Goal: Task Accomplishment & Management: Use online tool/utility

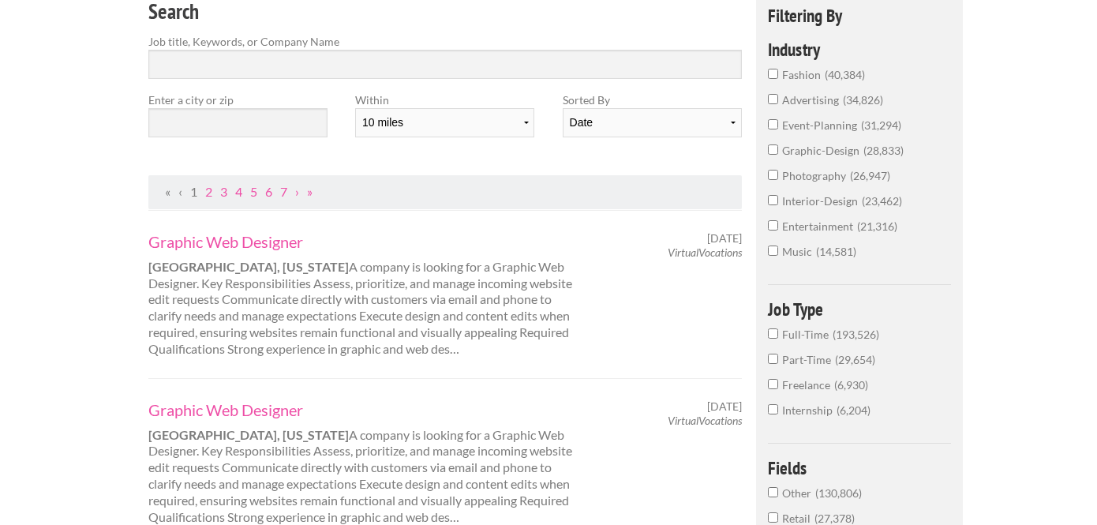
scroll to position [138, 0]
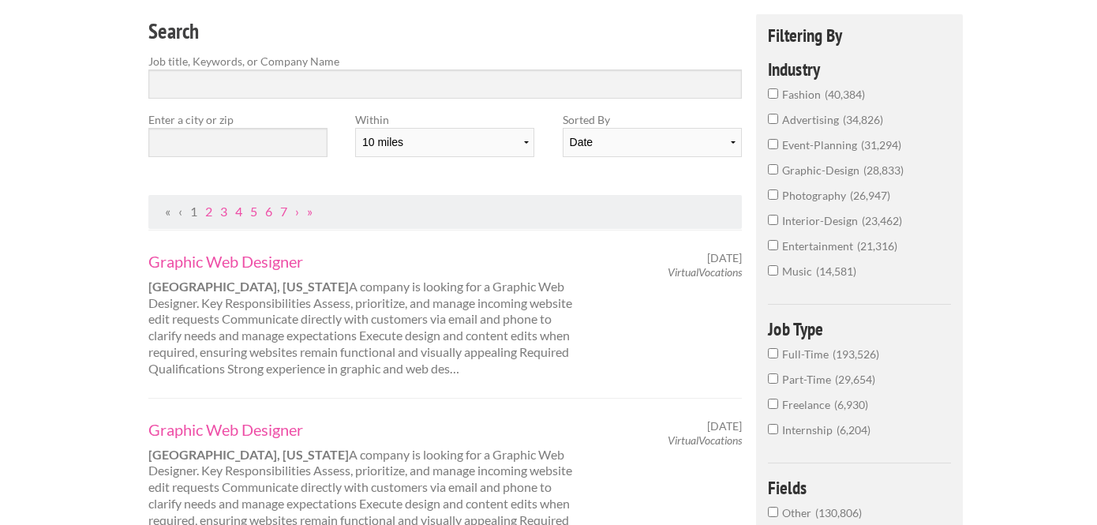
click at [379, 82] on input "Search" at bounding box center [445, 83] width 594 height 29
click at [278, 144] on input "text" at bounding box center [237, 142] width 179 height 29
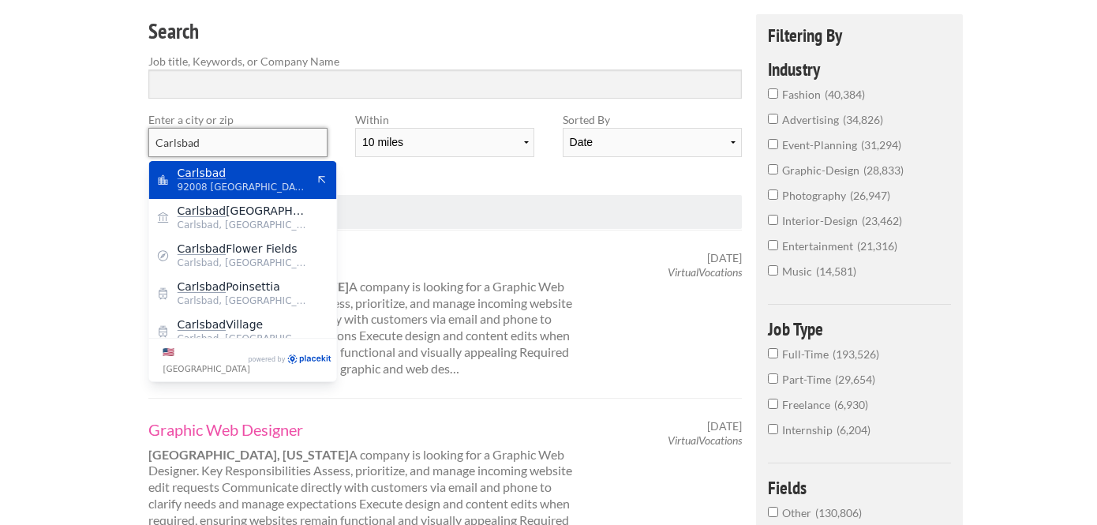
type input "Carlsbad"
click at [269, 166] on span "Carlsbad" at bounding box center [242, 173] width 129 height 14
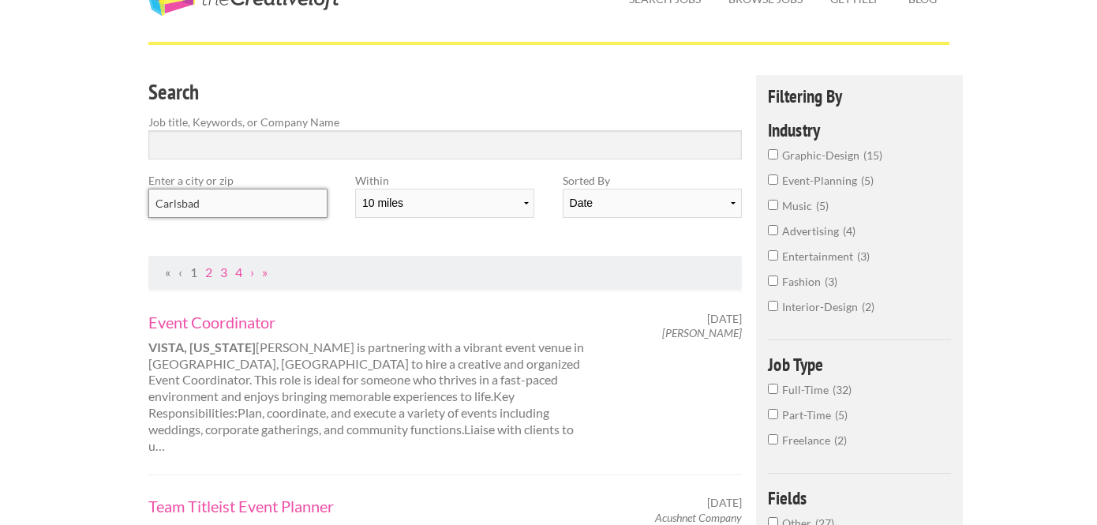
scroll to position [0, 0]
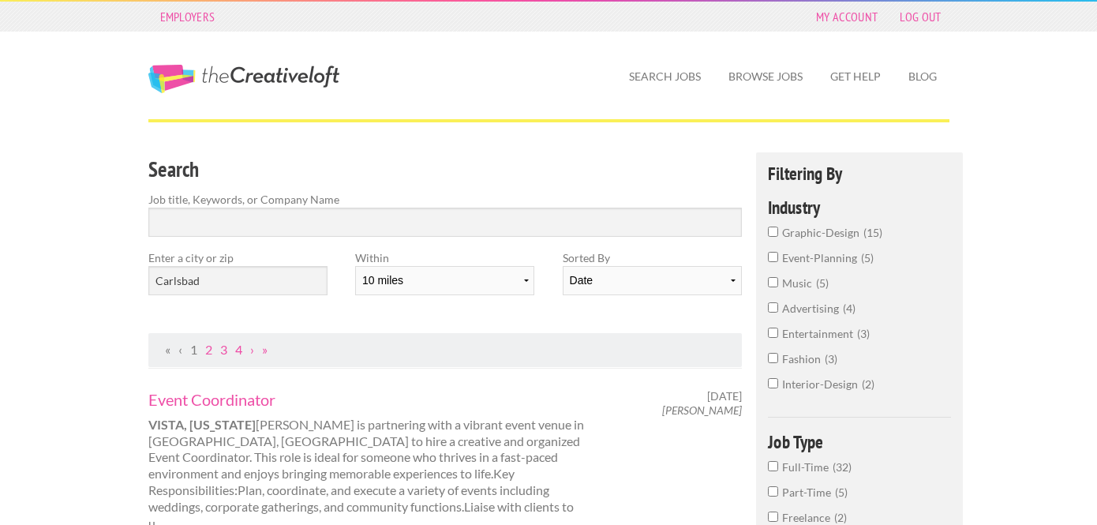
click at [773, 229] on input "graphic-design 15" at bounding box center [773, 231] width 10 height 10
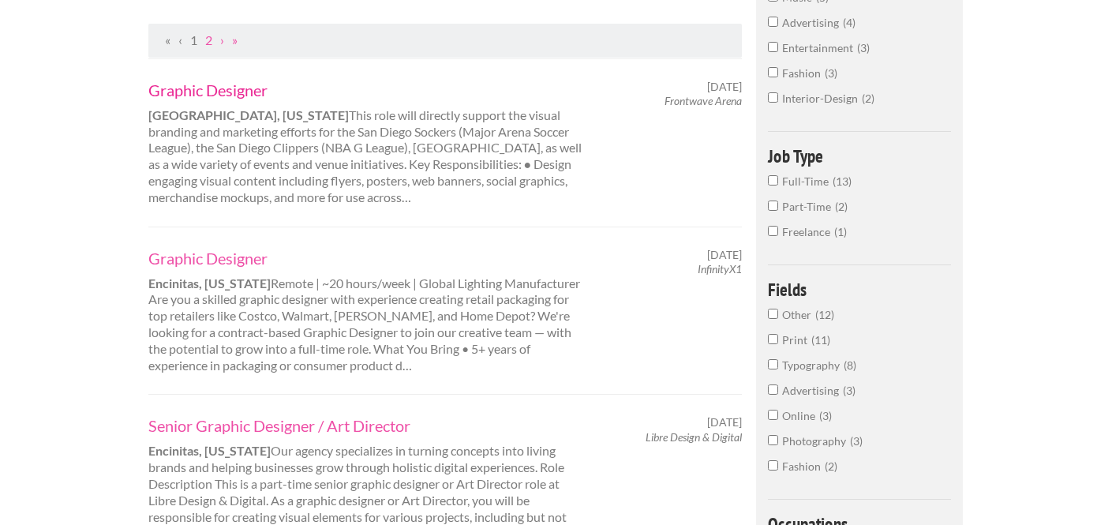
scroll to position [314, 0]
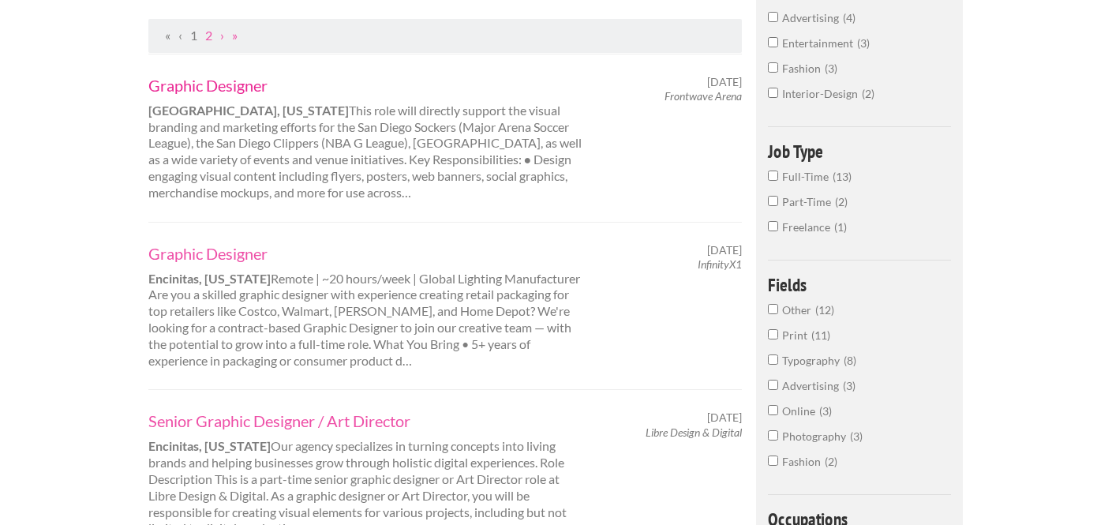
click at [241, 88] on link "Graphic Designer" at bounding box center [367, 85] width 439 height 21
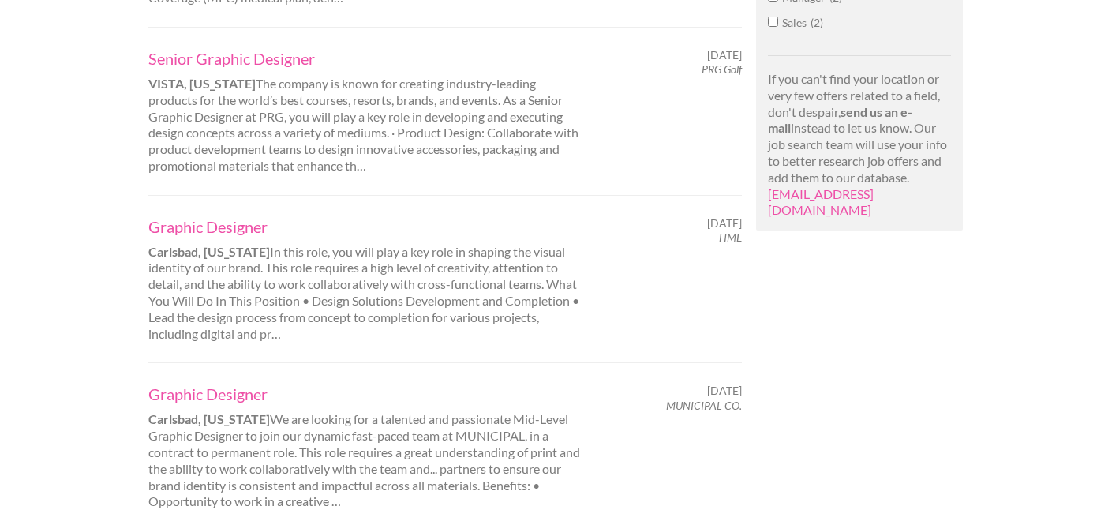
scroll to position [1009, 0]
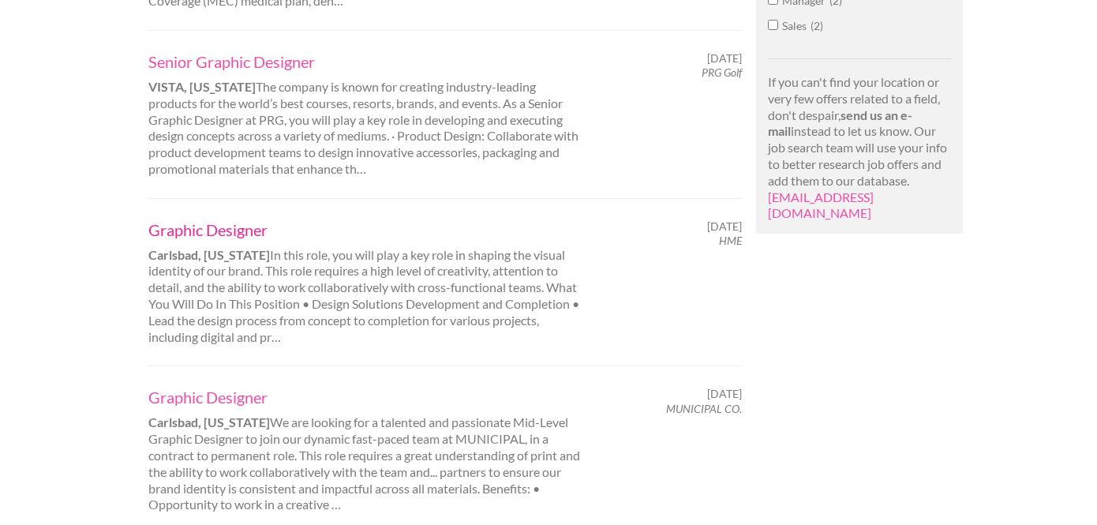
click at [237, 228] on link "Graphic Designer" at bounding box center [367, 229] width 439 height 21
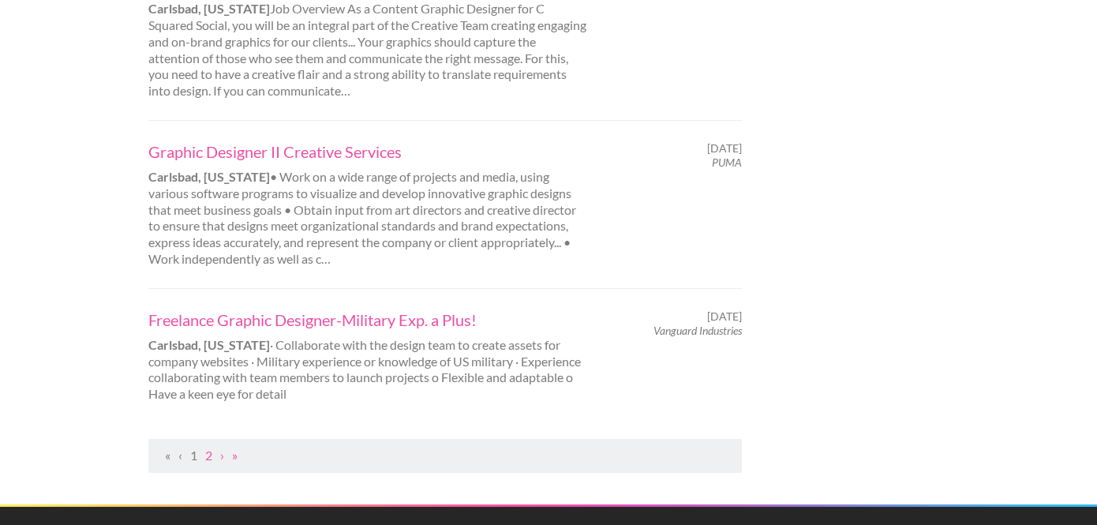
scroll to position [1586, 0]
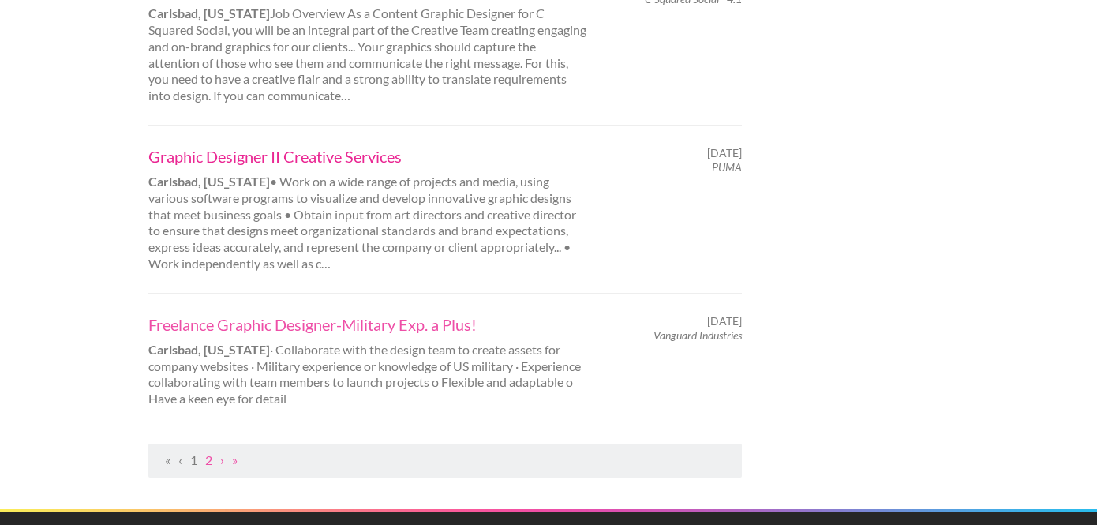
click at [304, 161] on link "Graphic Designer II Creative Services" at bounding box center [367, 156] width 439 height 21
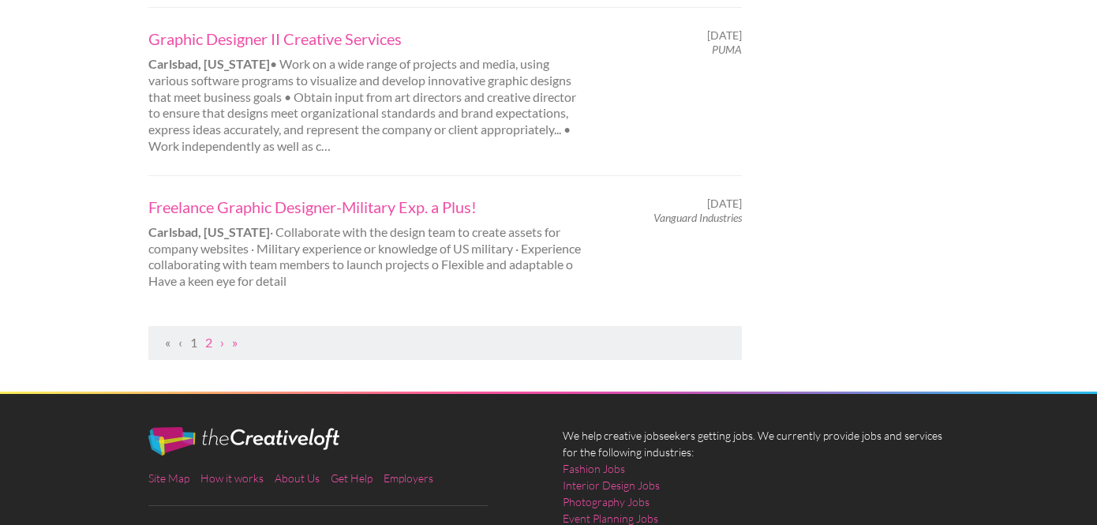
scroll to position [1720, 0]
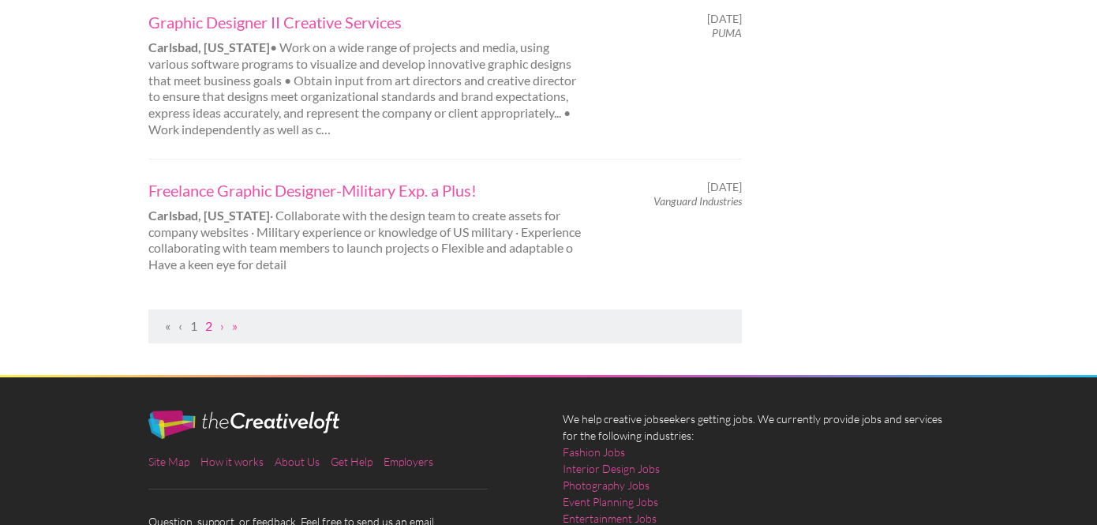
click at [209, 330] on link "2" at bounding box center [208, 325] width 7 height 15
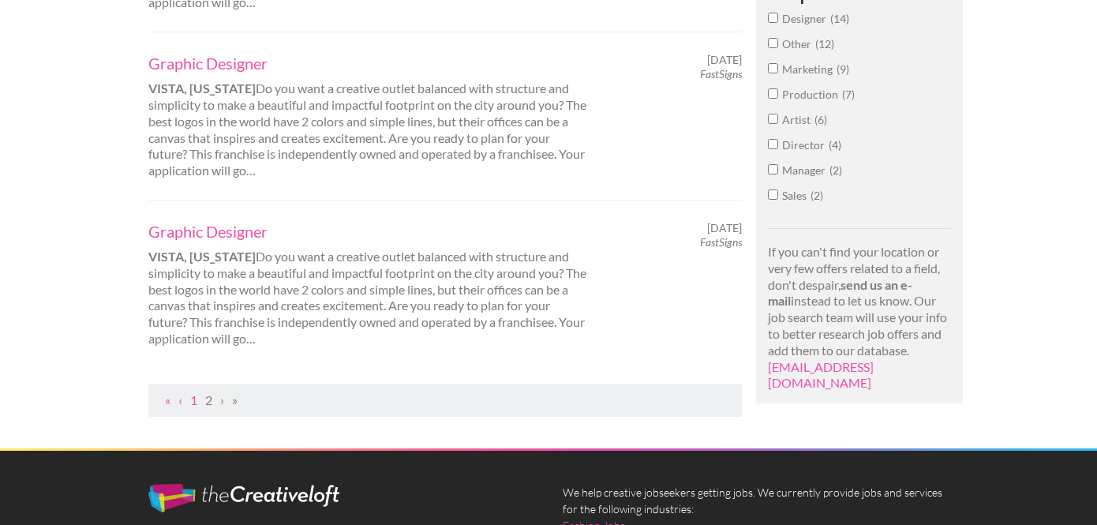
scroll to position [823, 0]
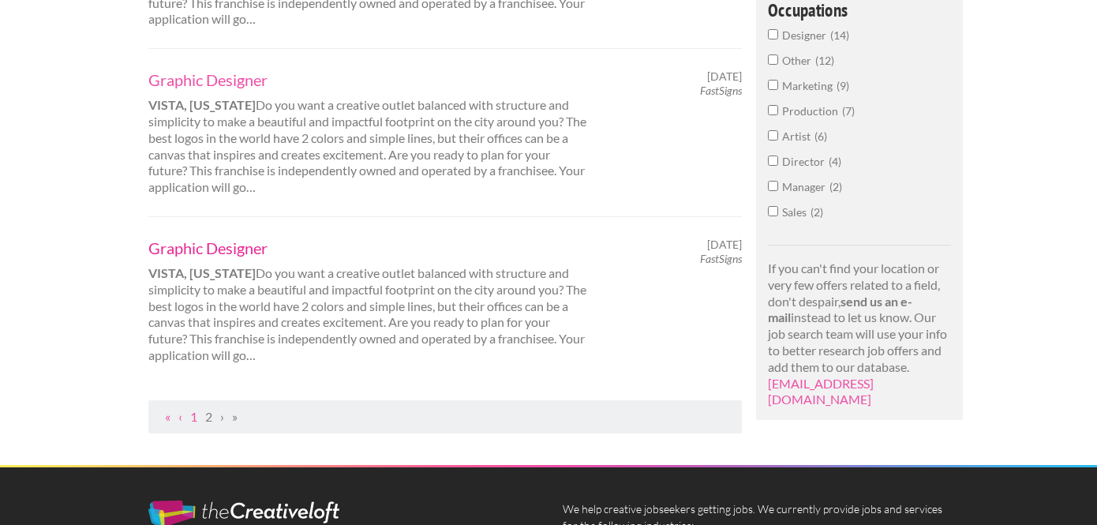
click at [211, 248] on link "Graphic Designer" at bounding box center [367, 247] width 439 height 21
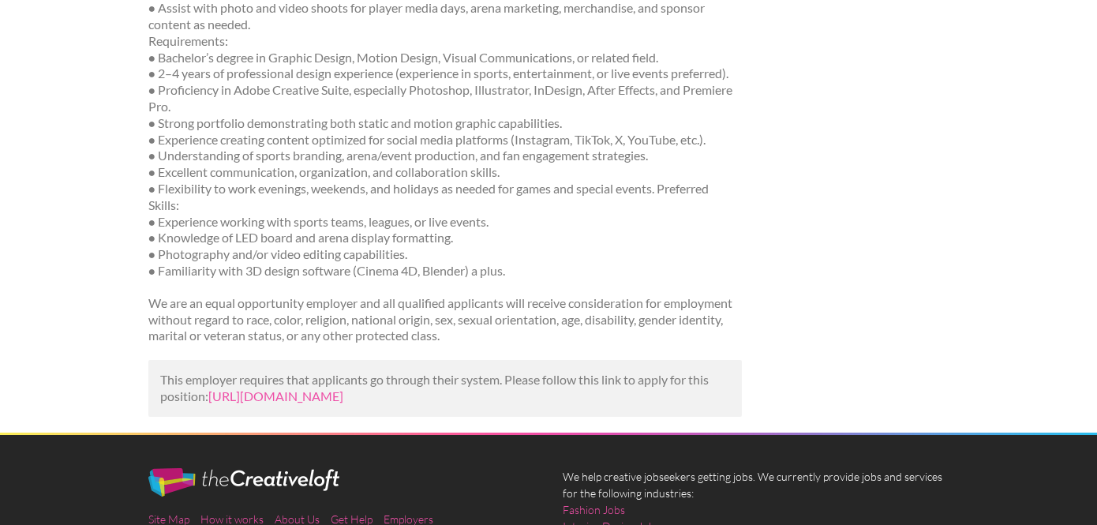
scroll to position [925, 0]
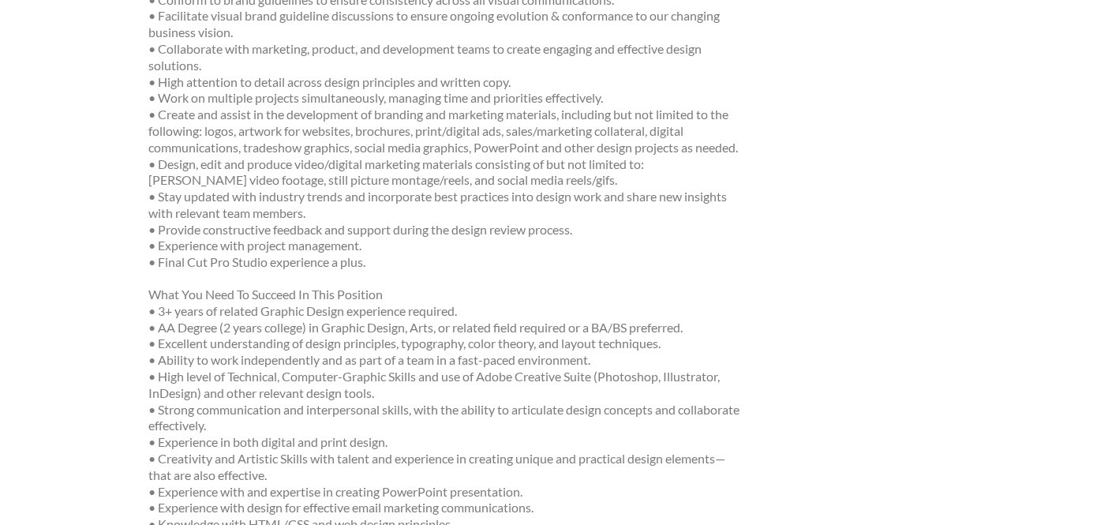
scroll to position [604, 0]
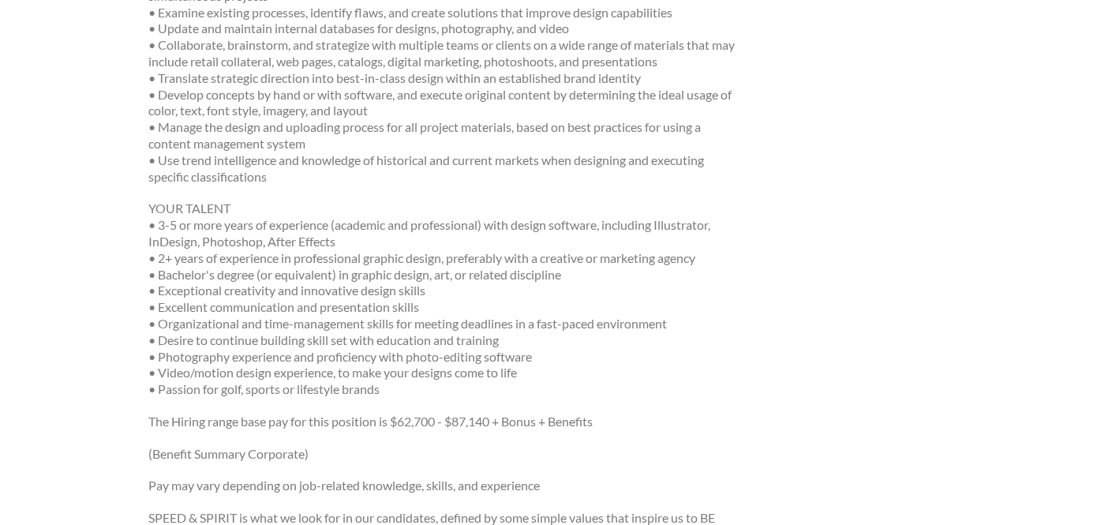
scroll to position [382, 0]
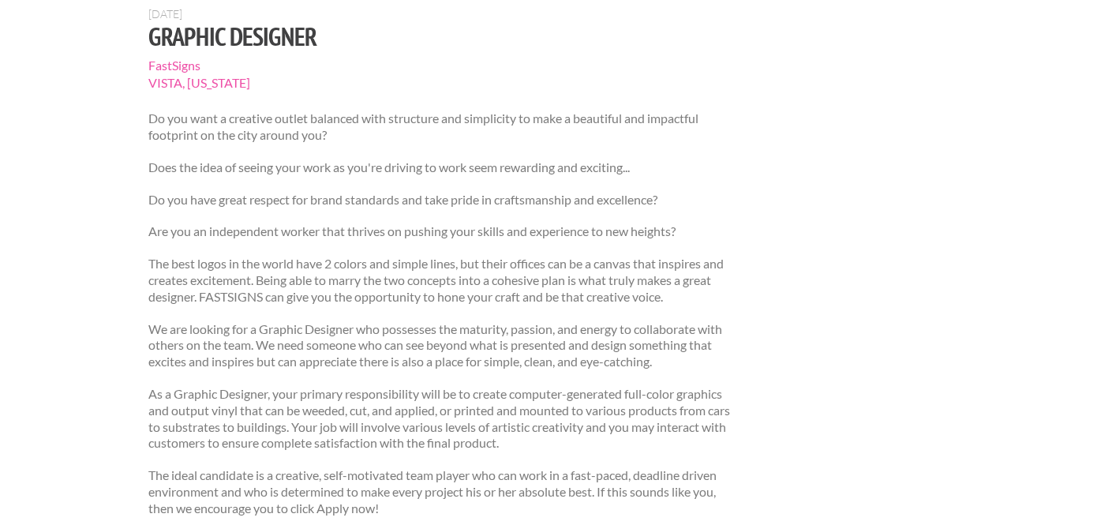
scroll to position [144, 0]
click at [182, 94] on section "[DATE] Graphic Designer FastSigns VISTA, [US_STATE] Do you want a creative outl…" at bounding box center [445, 368] width 594 height 720
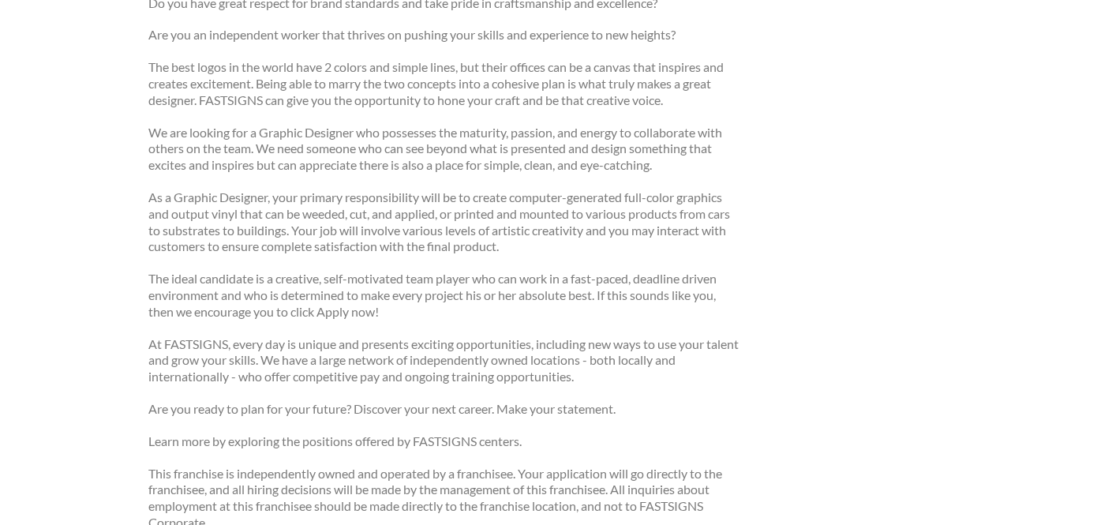
scroll to position [449, 0]
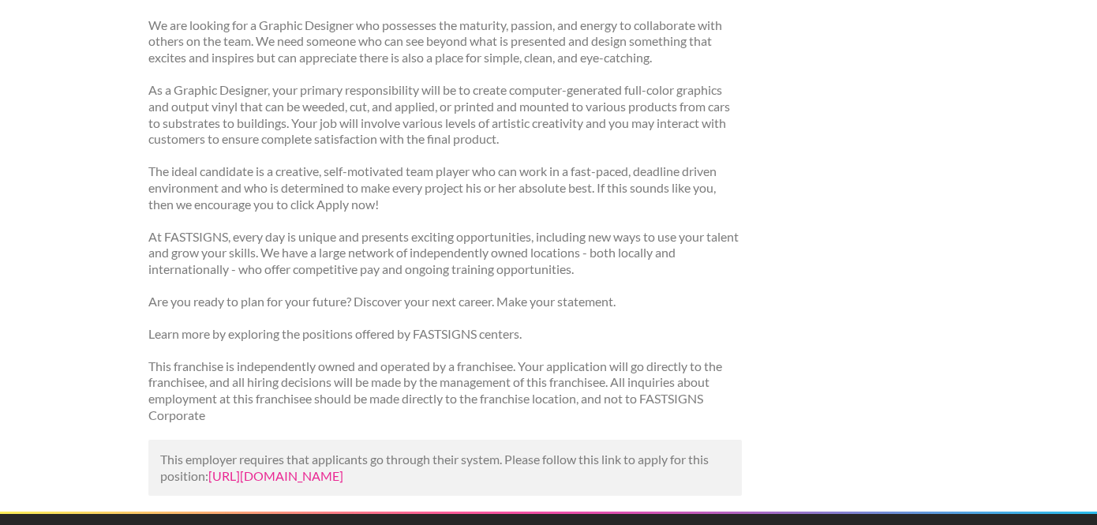
click at [343, 483] on link "[URL][DOMAIN_NAME]" at bounding box center [275, 475] width 135 height 15
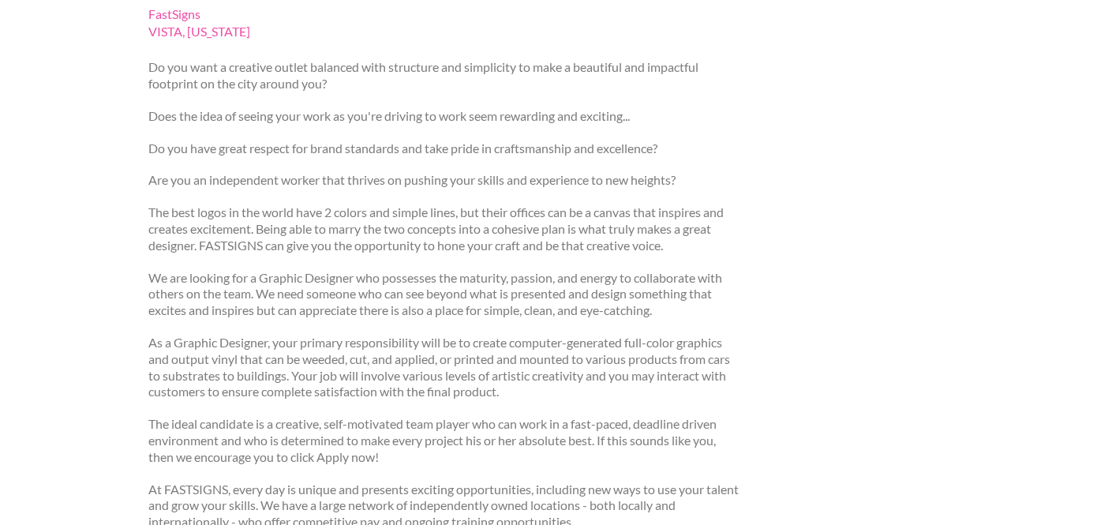
scroll to position [0, 0]
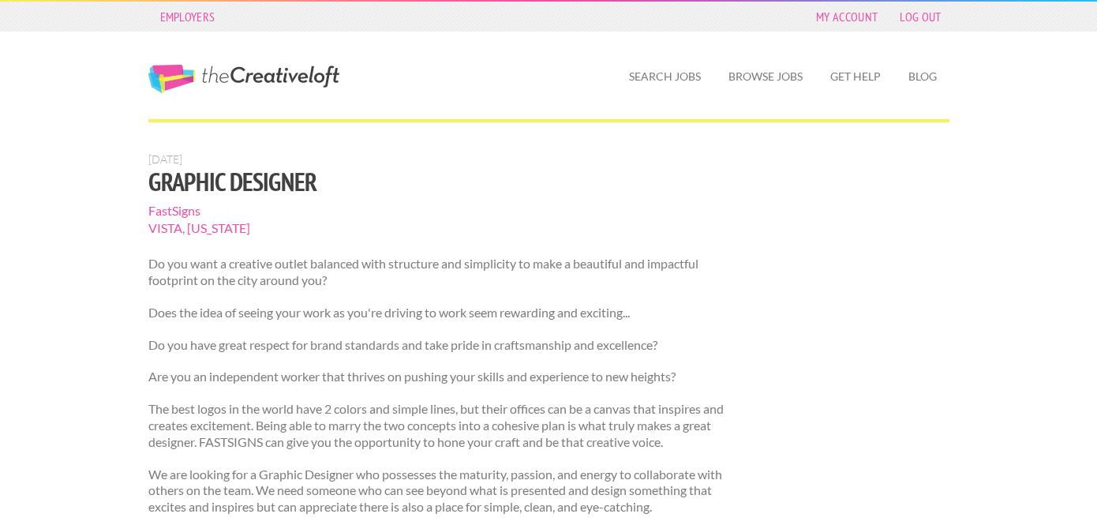
click at [206, 176] on h1 "Graphic Designer" at bounding box center [445, 181] width 594 height 28
click at [190, 229] on span "VISTA, California" at bounding box center [445, 227] width 594 height 17
click at [168, 227] on span "VISTA, California" at bounding box center [445, 227] width 594 height 17
click at [686, 69] on link "Search Jobs" at bounding box center [664, 76] width 97 height 36
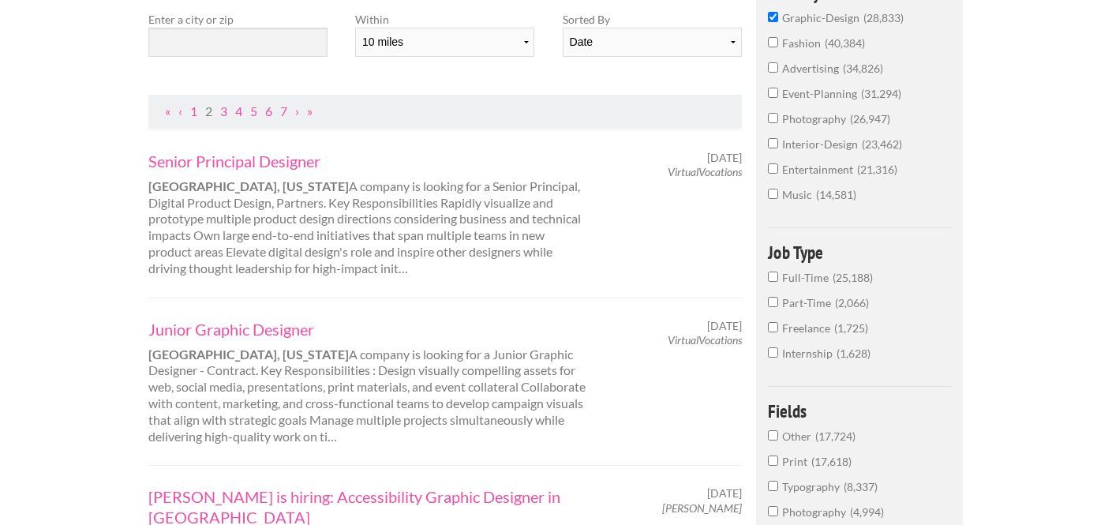
scroll to position [234, 0]
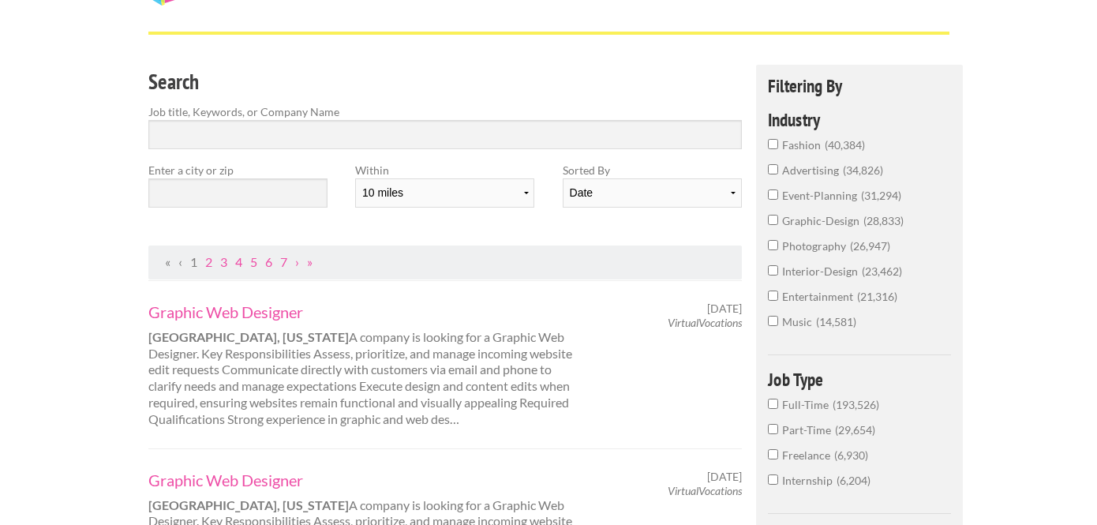
scroll to position [84, 0]
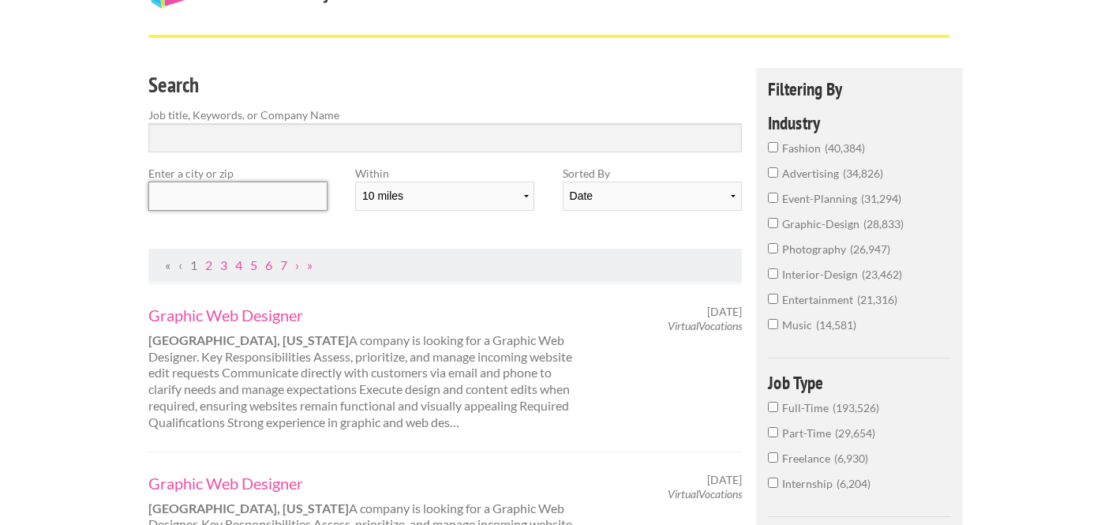
click at [222, 191] on input "text" at bounding box center [237, 195] width 179 height 29
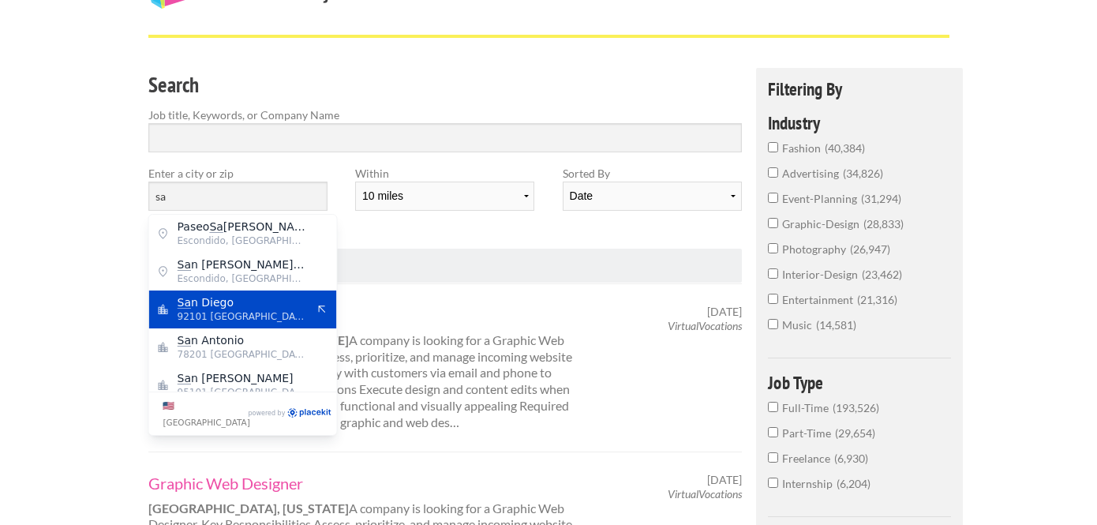
click at [289, 312] on span "92101 [GEOGRAPHIC_DATA]" at bounding box center [242, 316] width 129 height 14
type input "[GEOGRAPHIC_DATA]"
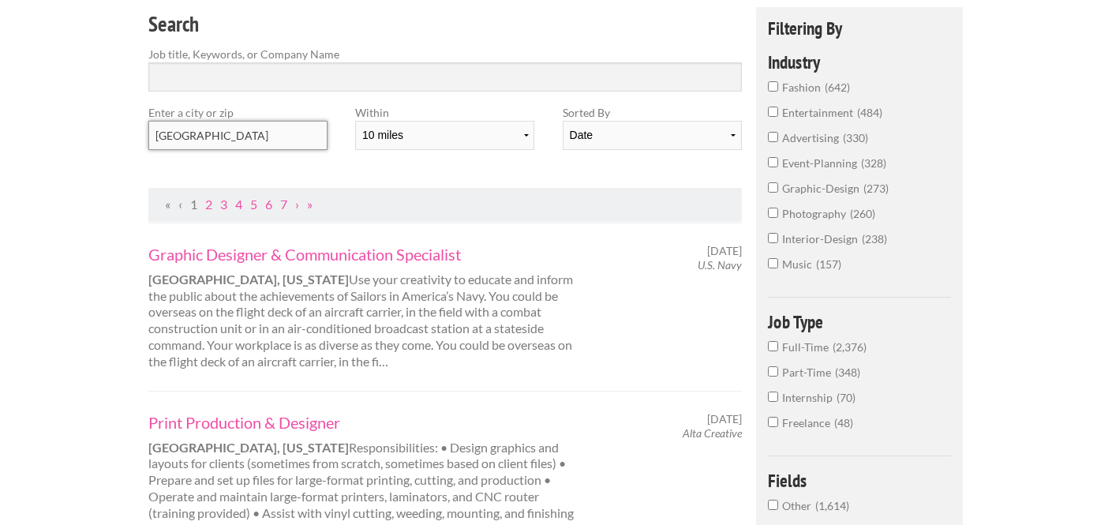
scroll to position [151, 0]
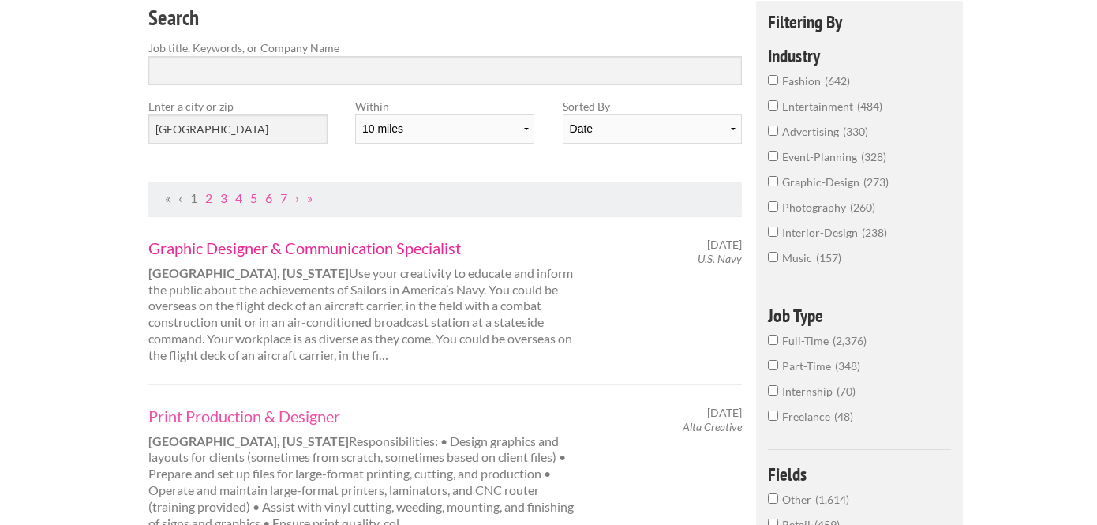
click at [365, 251] on link "Graphic Designer & Communication Specialist" at bounding box center [367, 247] width 439 height 21
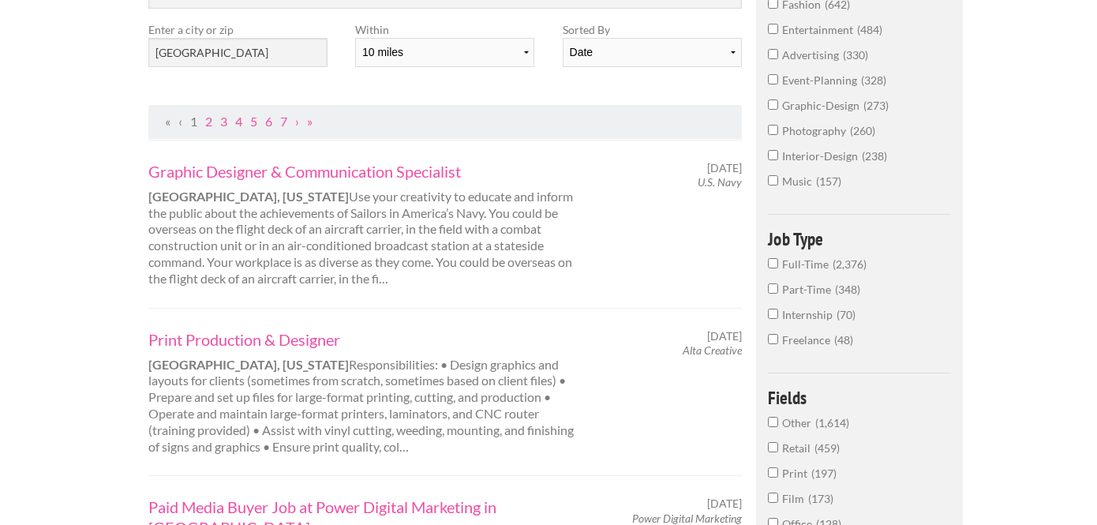
scroll to position [258, 0]
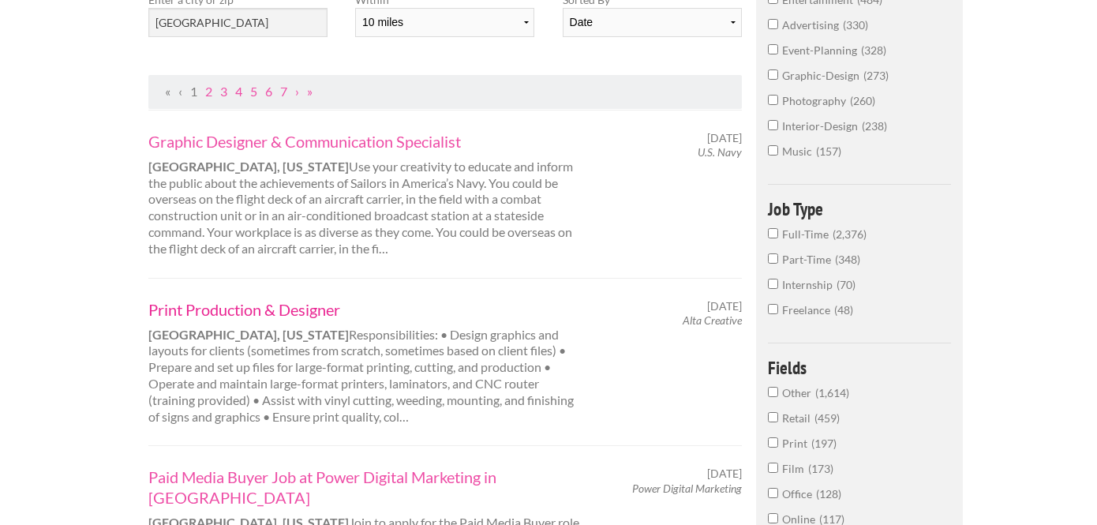
click at [250, 305] on link "Print Production & Designer" at bounding box center [367, 309] width 439 height 21
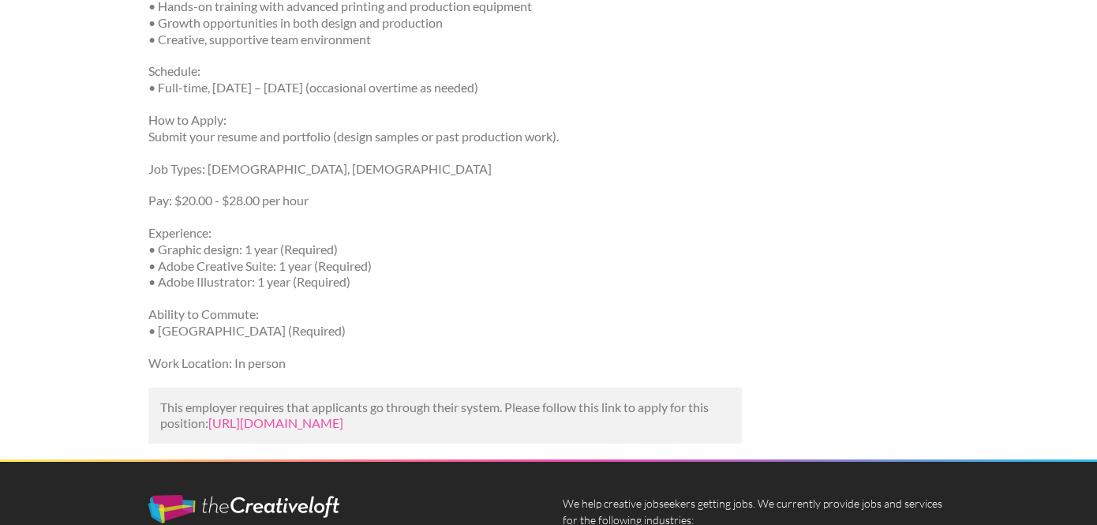
scroll to position [656, 0]
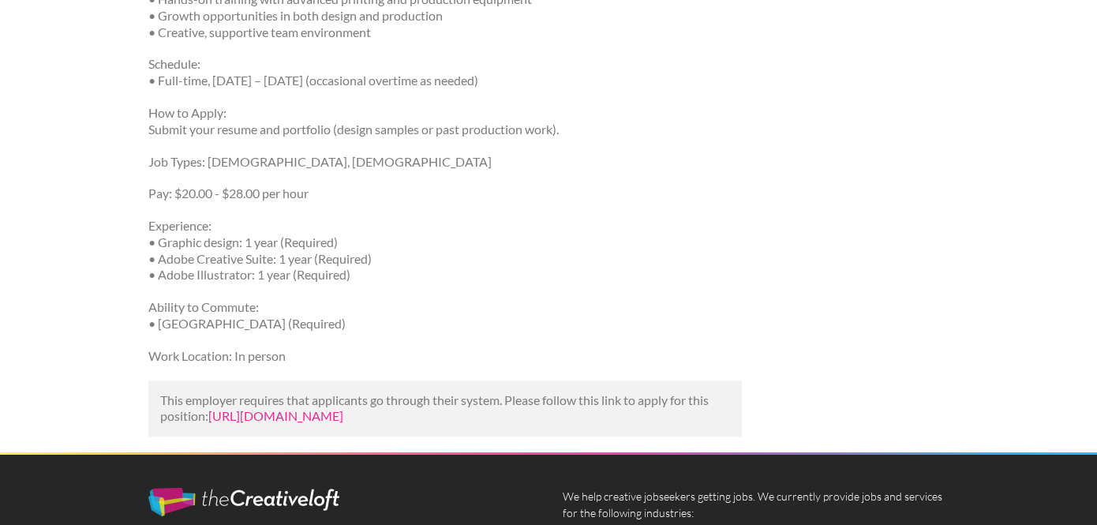
click at [318, 417] on link "https://www.indeed.com/viewjob?jk=b5903636b103a5e5&utm_campaign=google_jobs_app…" at bounding box center [275, 415] width 135 height 15
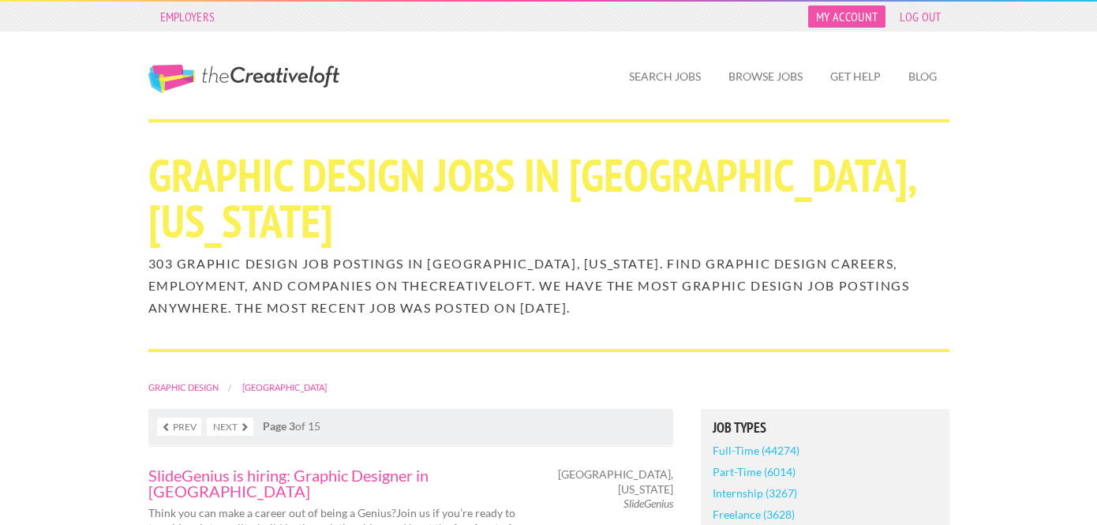
click at [854, 13] on link "My Account" at bounding box center [846, 17] width 77 height 22
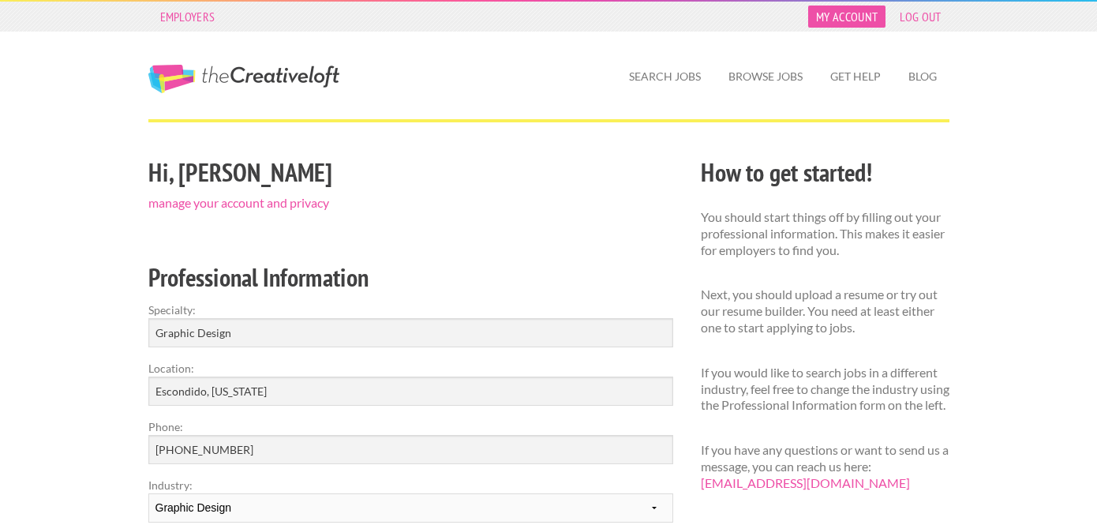
click at [817, 22] on link "My Account" at bounding box center [846, 17] width 77 height 22
click at [186, 76] on link "The Creative Loft" at bounding box center [243, 79] width 191 height 28
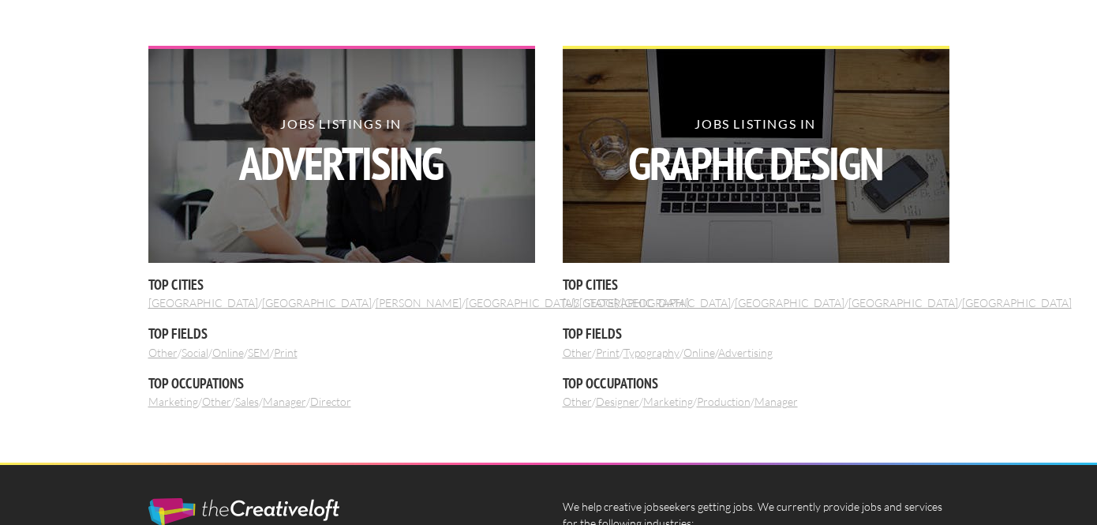
scroll to position [1806, 0]
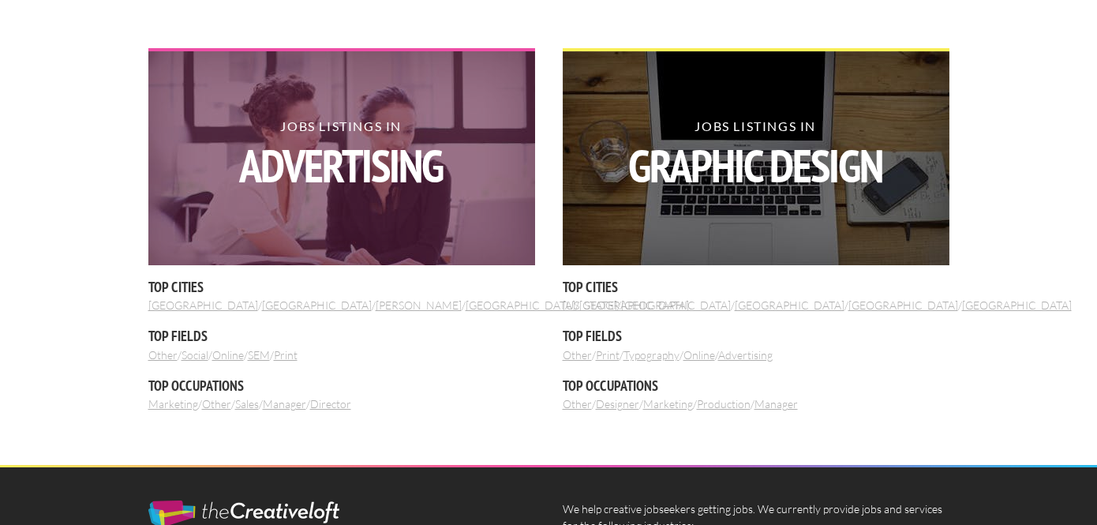
click at [338, 160] on strong "Advertising" at bounding box center [341, 166] width 387 height 46
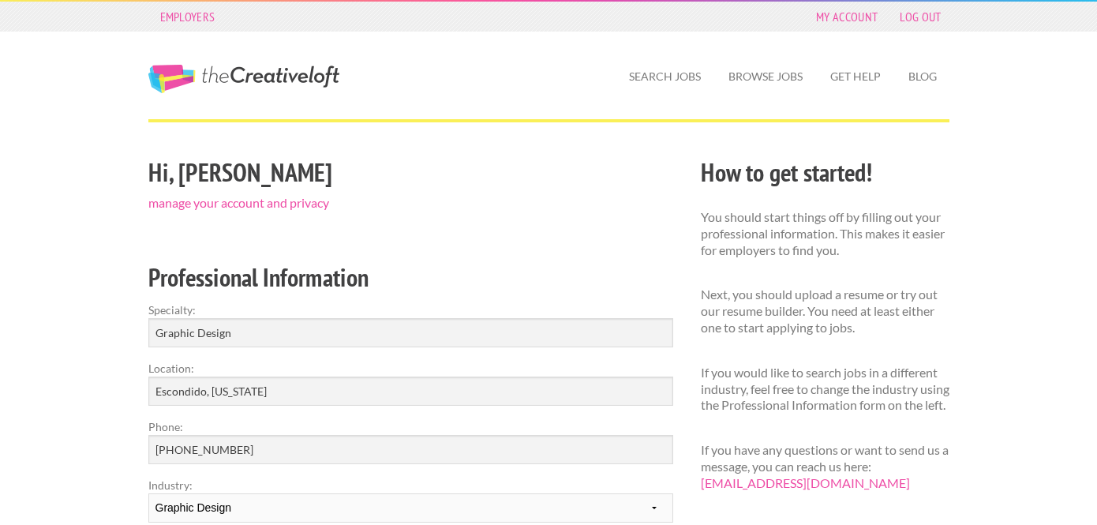
scroll to position [1, 0]
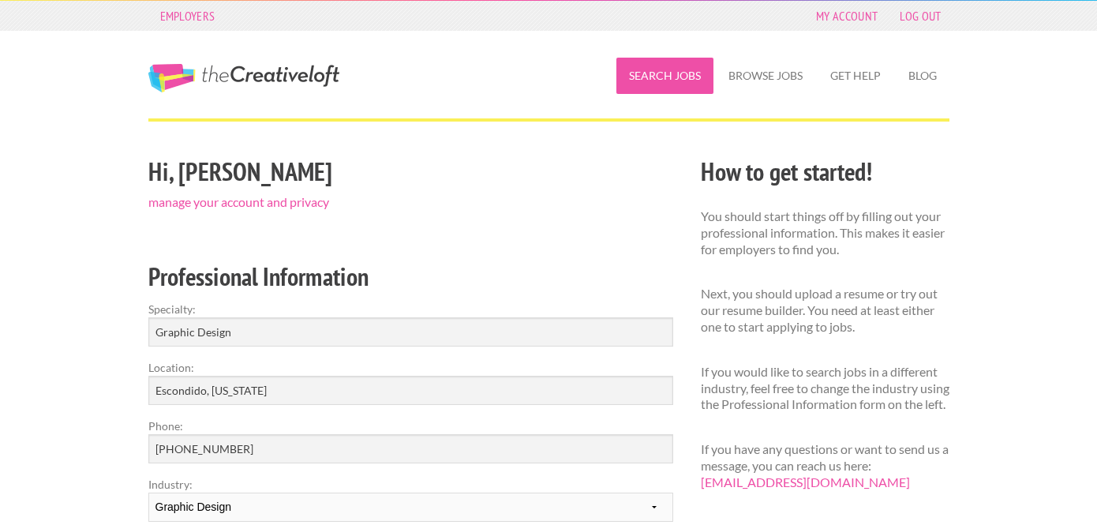
click at [682, 74] on link "Search Jobs" at bounding box center [664, 76] width 97 height 36
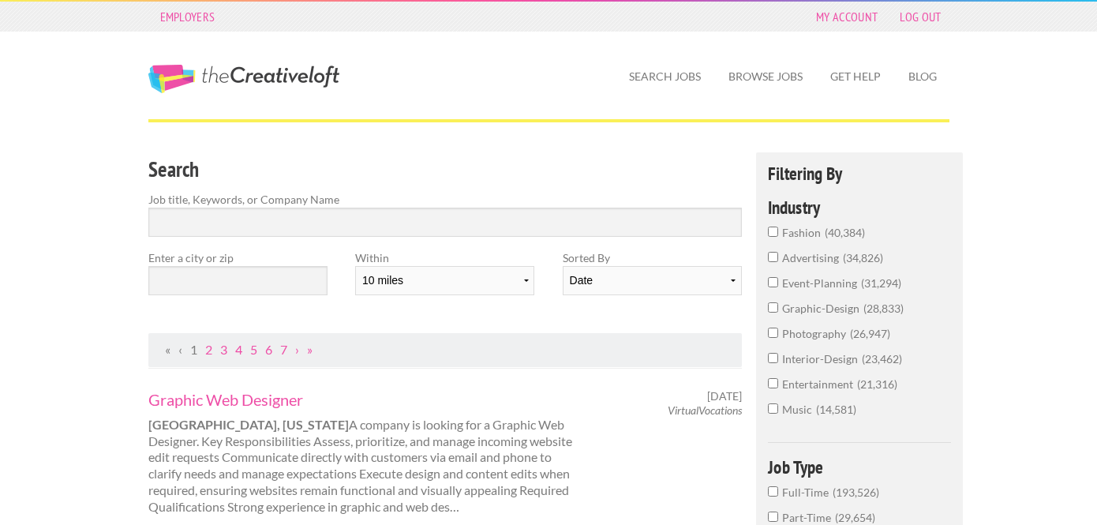
click at [772, 253] on input "advertising 34,826" at bounding box center [773, 257] width 10 height 10
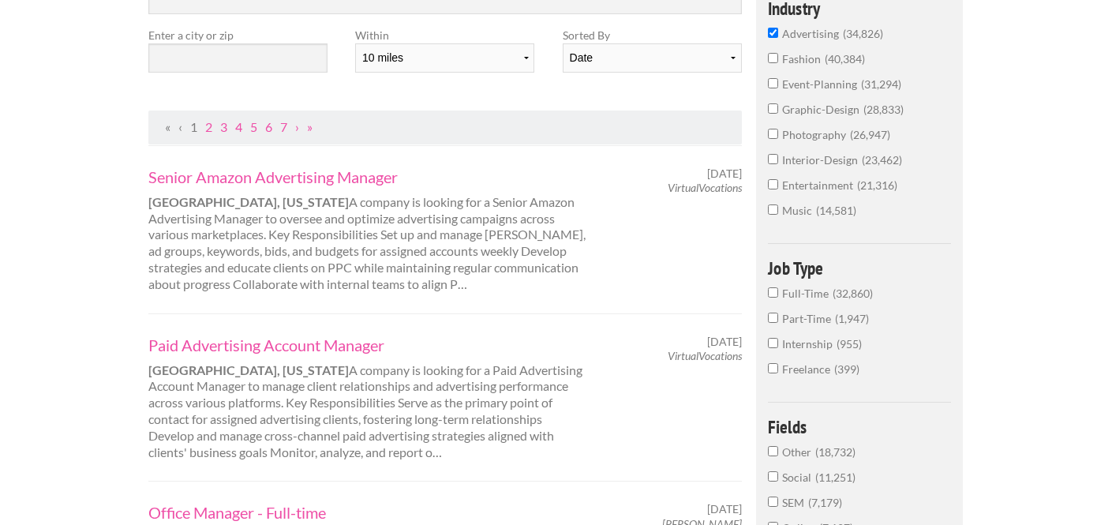
scroll to position [211, 0]
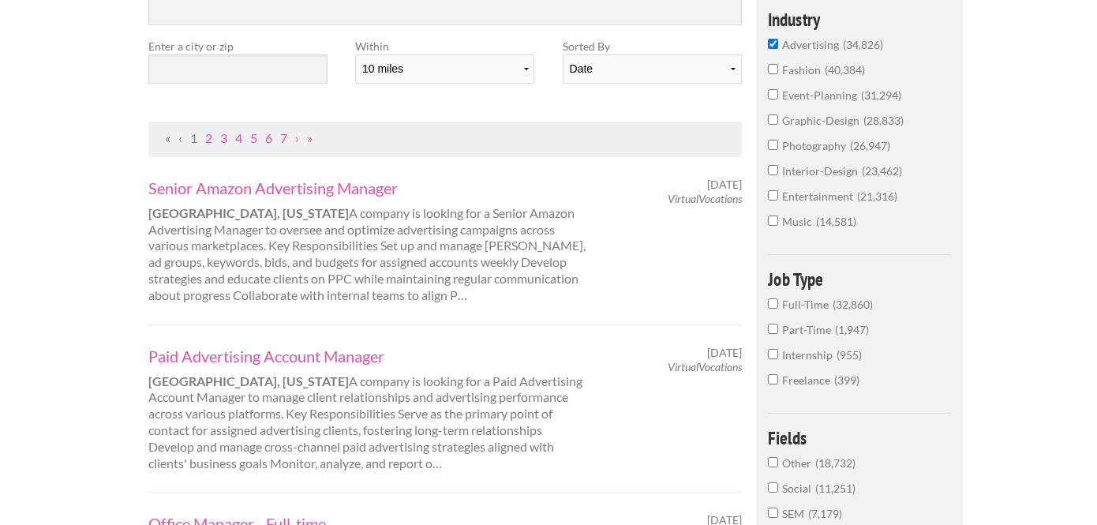
click at [772, 115] on input "graphic-design 28,833" at bounding box center [773, 119] width 10 height 10
